Goal: Transaction & Acquisition: Purchase product/service

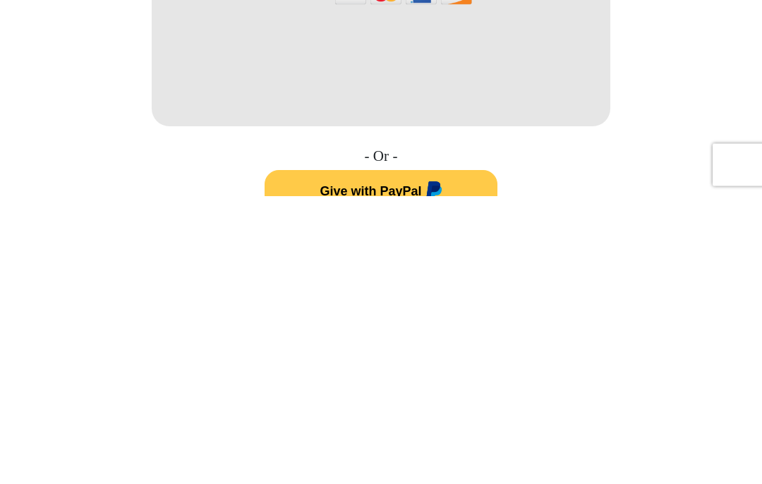
scroll to position [518, 0]
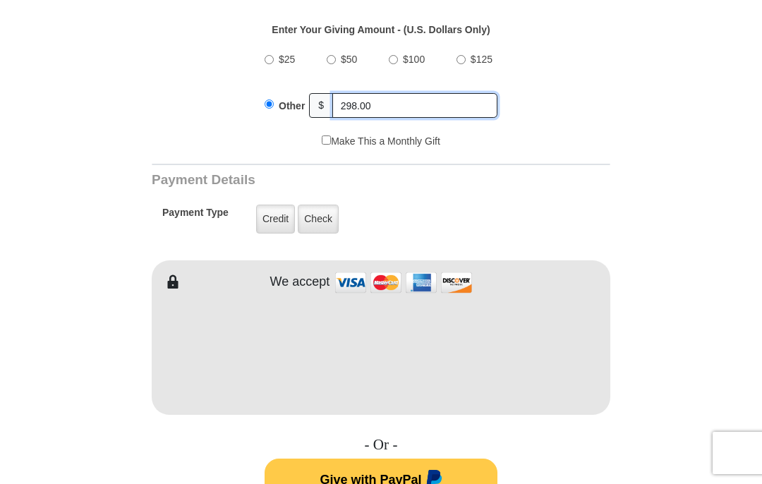
type input "298.00"
click at [275, 221] on label "Credit" at bounding box center [275, 219] width 39 height 29
click at [0, 0] on input "Credit" at bounding box center [0, 0] width 0 height 0
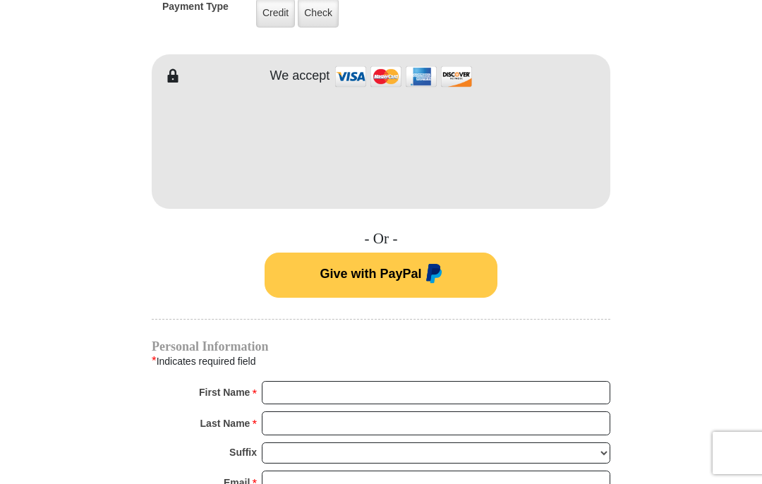
scroll to position [723, 0]
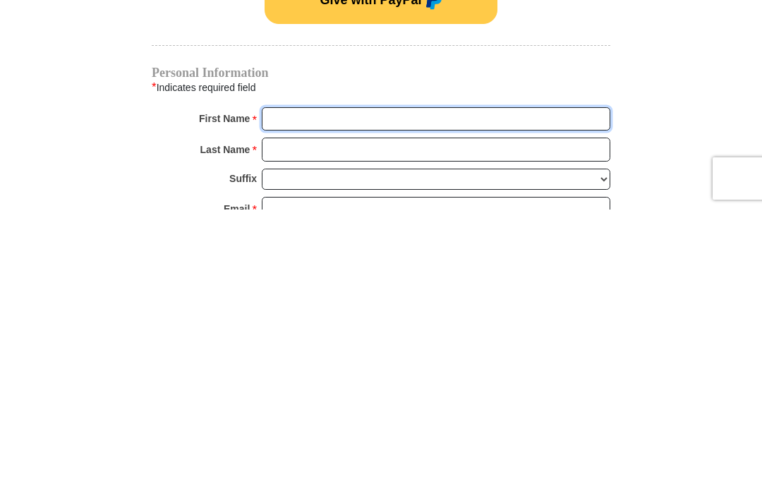
click at [388, 382] on input "First Name *" at bounding box center [436, 394] width 348 height 24
type input "[PERSON_NAME]"
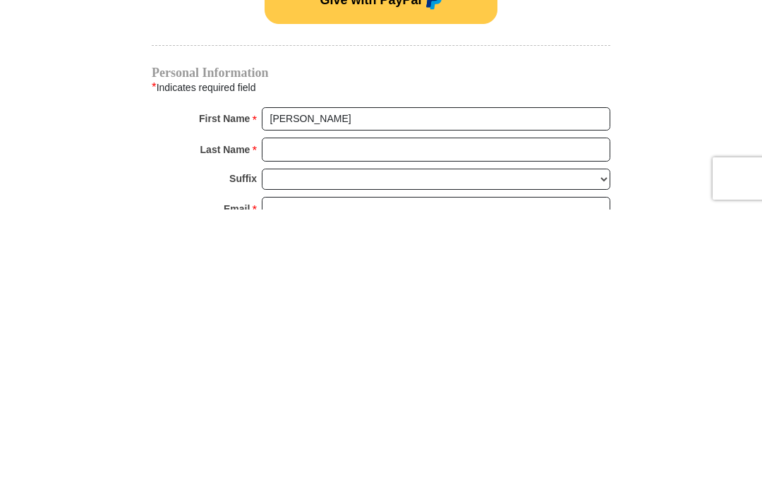
click at [379, 412] on input "Last Name *" at bounding box center [436, 424] width 348 height 24
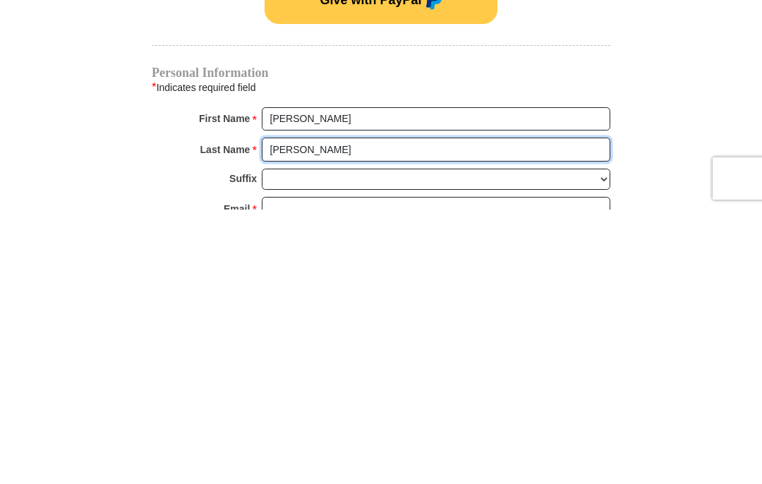
type input "[PERSON_NAME]"
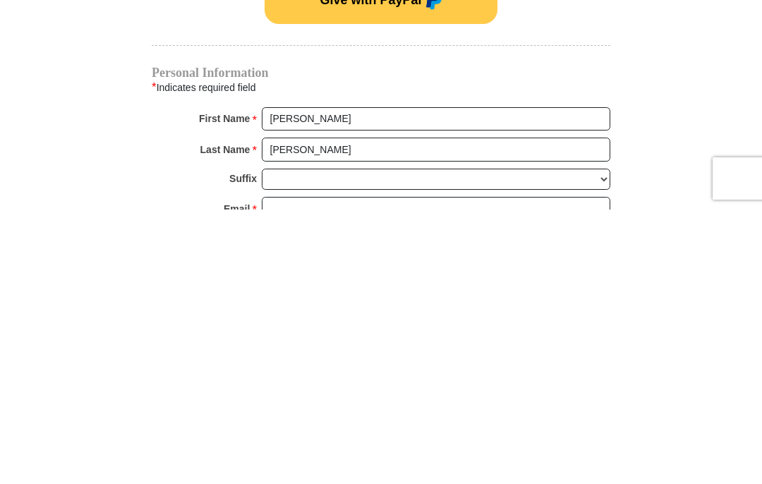
click at [428, 471] on input "Email *" at bounding box center [436, 483] width 348 height 24
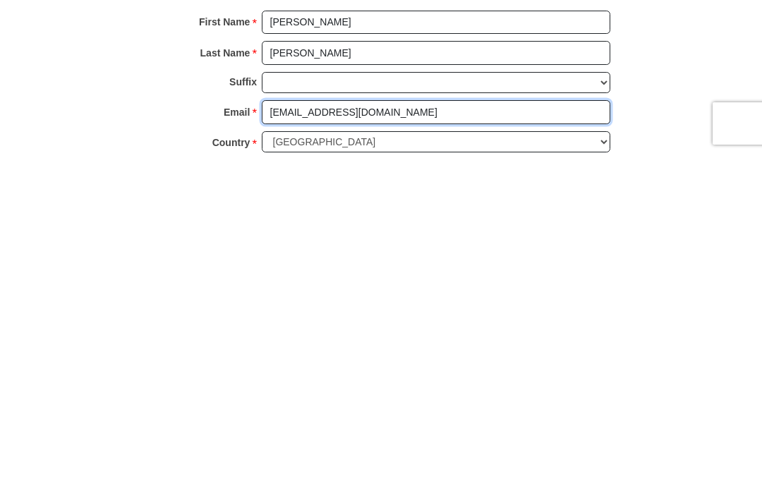
type input "[EMAIL_ADDRESS][DOMAIN_NAME]"
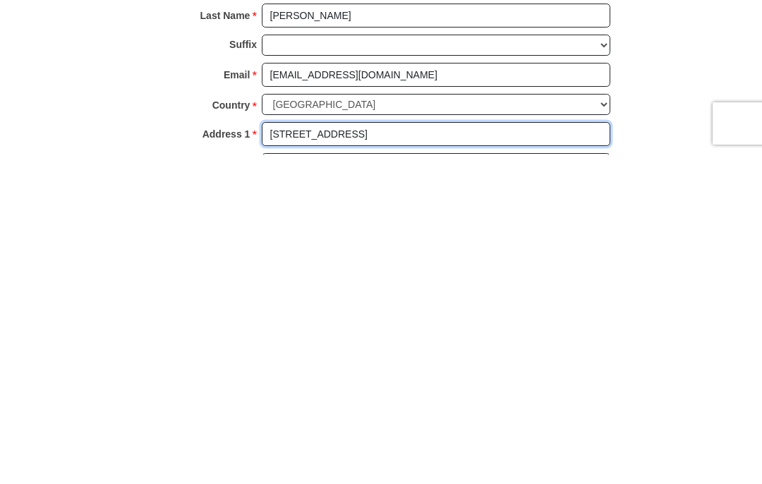
scroll to position [829, 0]
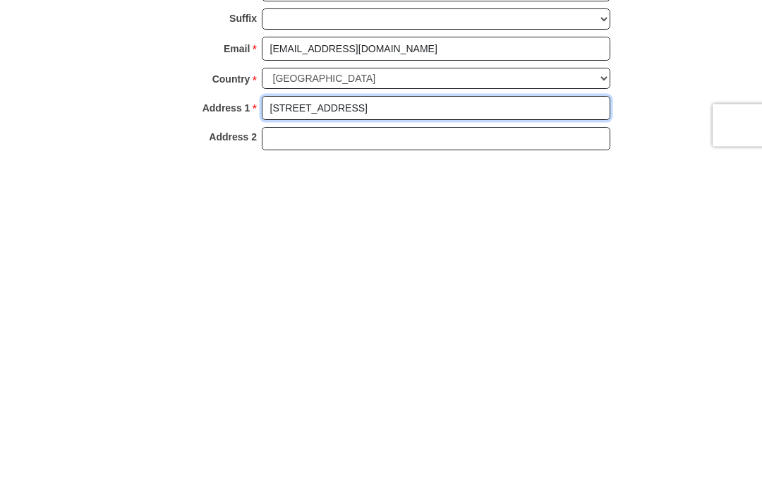
type input "[STREET_ADDRESS]"
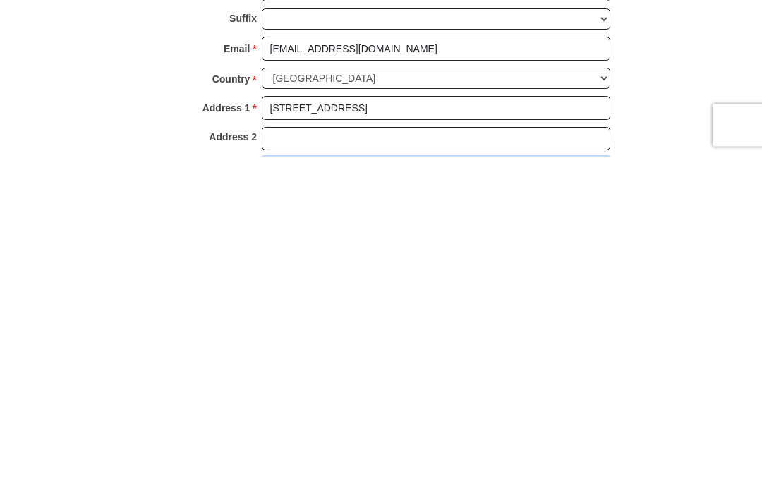
type input "Austin"
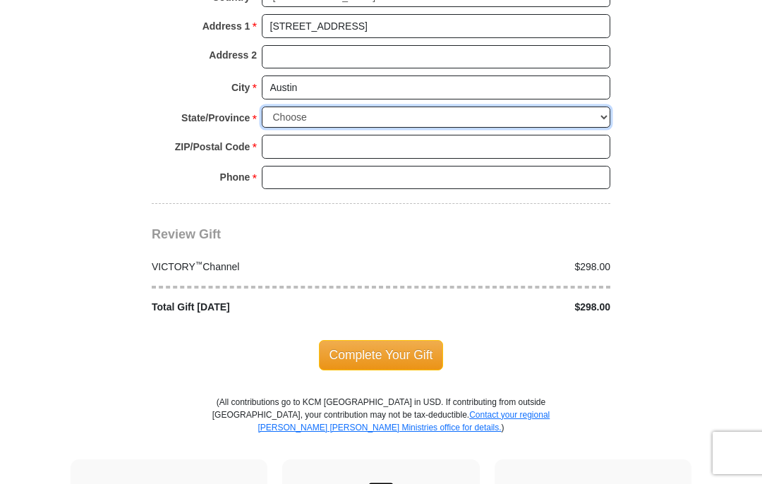
select select "[GEOGRAPHIC_DATA]"
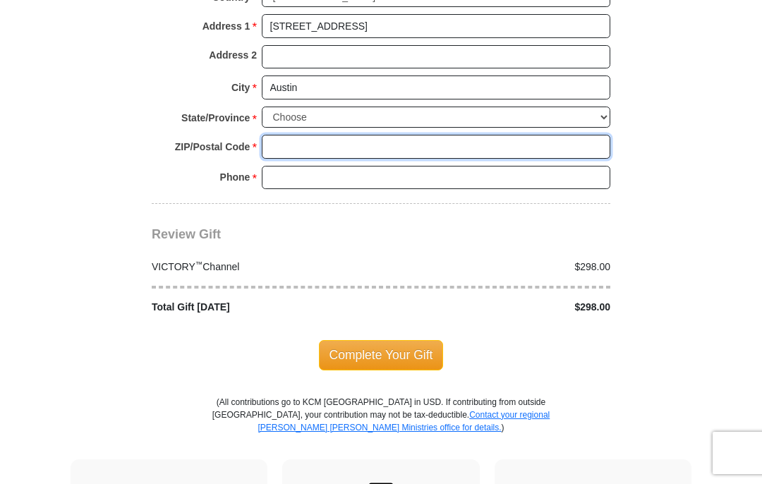
click at [340, 135] on input "ZIP/Postal Code *" at bounding box center [436, 147] width 348 height 24
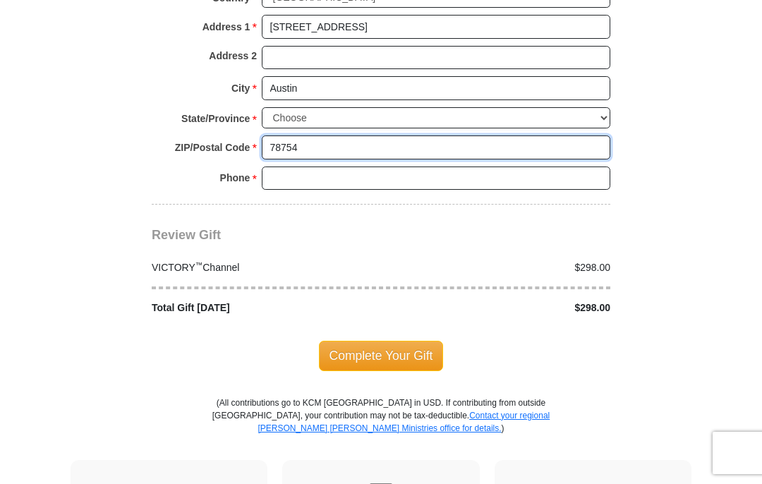
type input "78754"
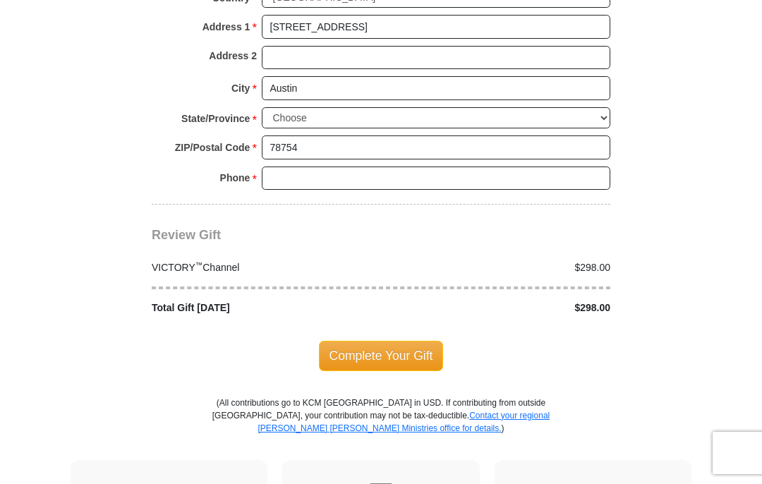
click at [398, 166] on input "Phone * *" at bounding box center [436, 178] width 348 height 24
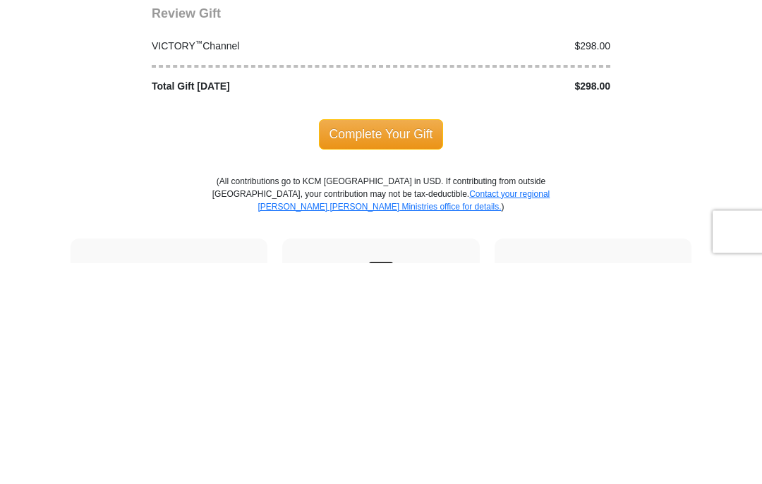
type input "3612153515"
click at [383, 341] on span "Complete Your Gift" at bounding box center [381, 356] width 125 height 30
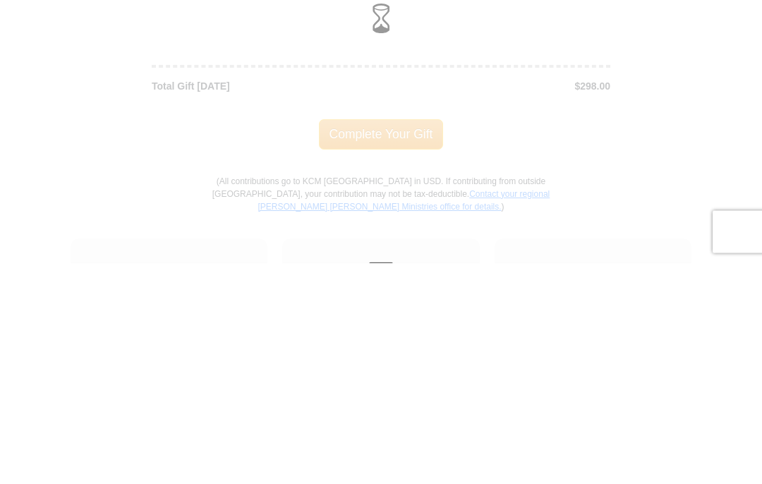
scroll to position [1460, 0]
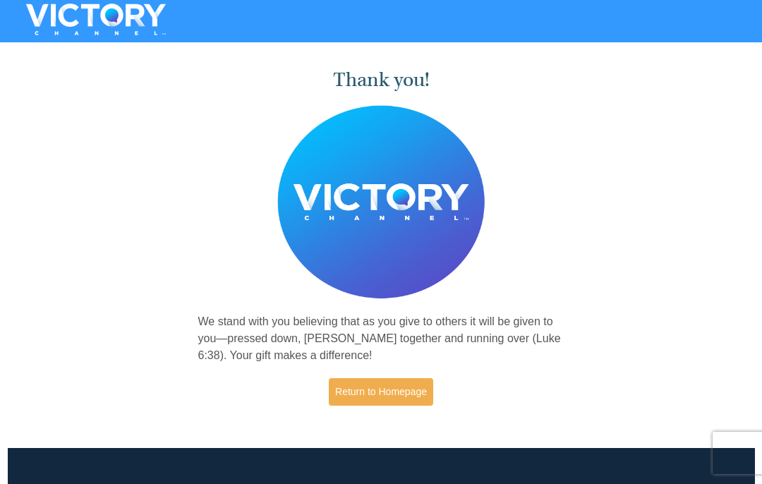
click at [394, 395] on link "Return to Homepage" at bounding box center [381, 392] width 104 height 28
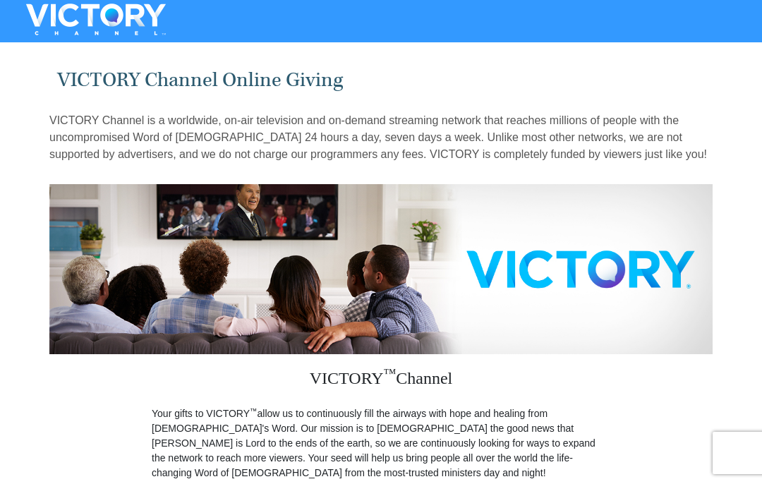
scroll to position [199, 0]
